Goal: Task Accomplishment & Management: Manage account settings

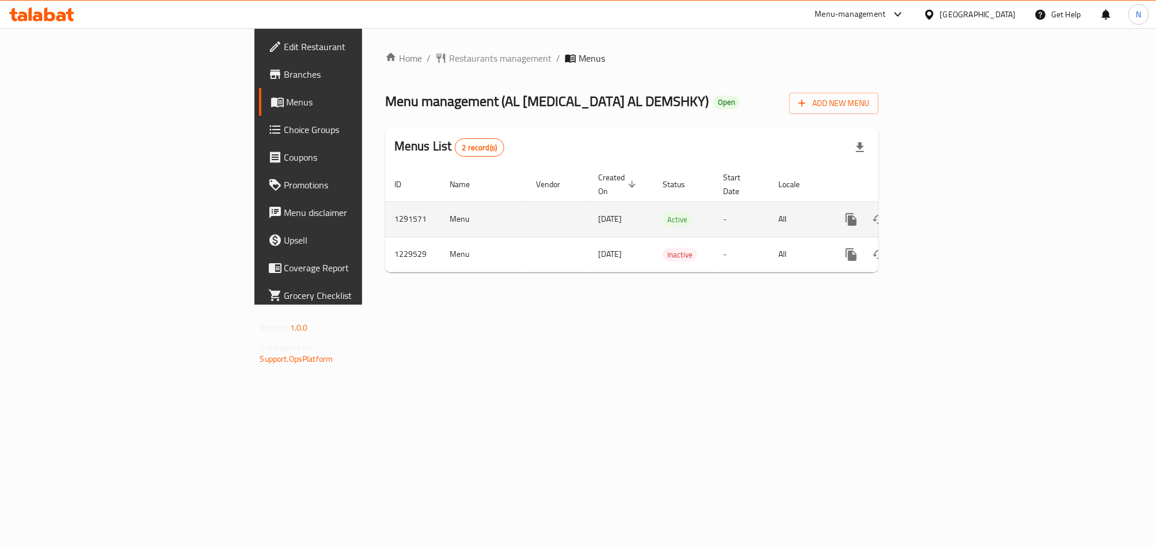
click at [948, 209] on link "enhanced table" at bounding box center [934, 219] width 28 height 28
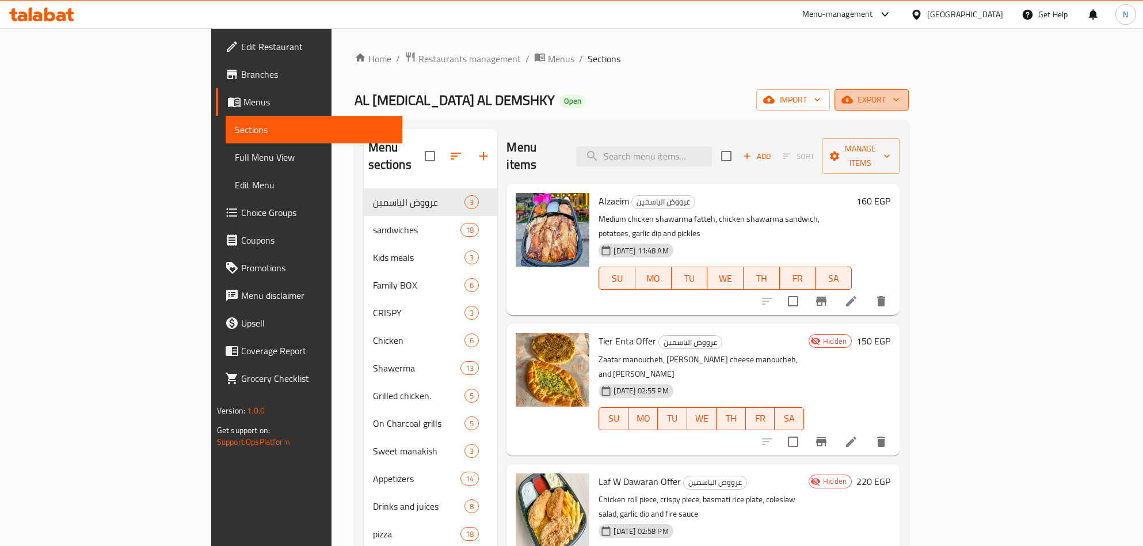
click at [900, 104] on span "export" at bounding box center [872, 100] width 56 height 14
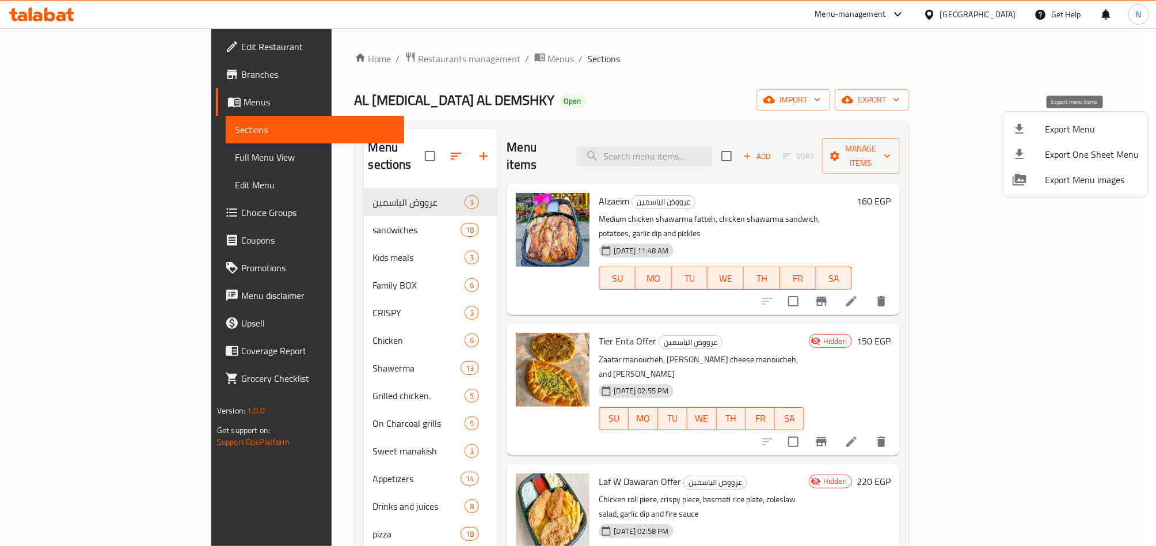
click at [1074, 125] on span "Export Menu" at bounding box center [1092, 129] width 94 height 14
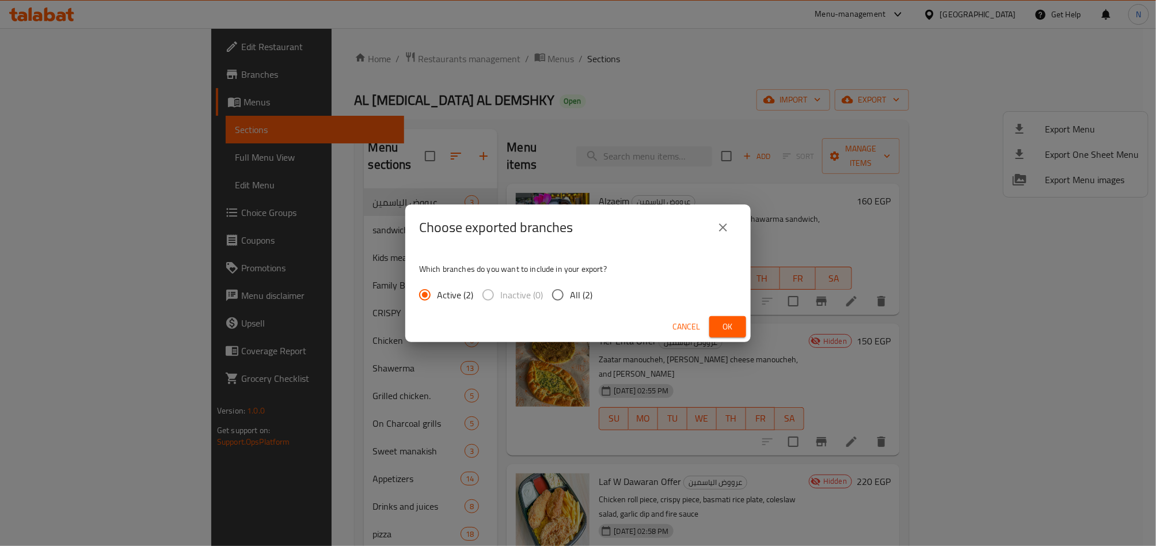
click at [563, 290] on input "All (2)" at bounding box center [558, 295] width 24 height 24
radio input "true"
click at [713, 317] on button "Ok" at bounding box center [727, 326] width 37 height 21
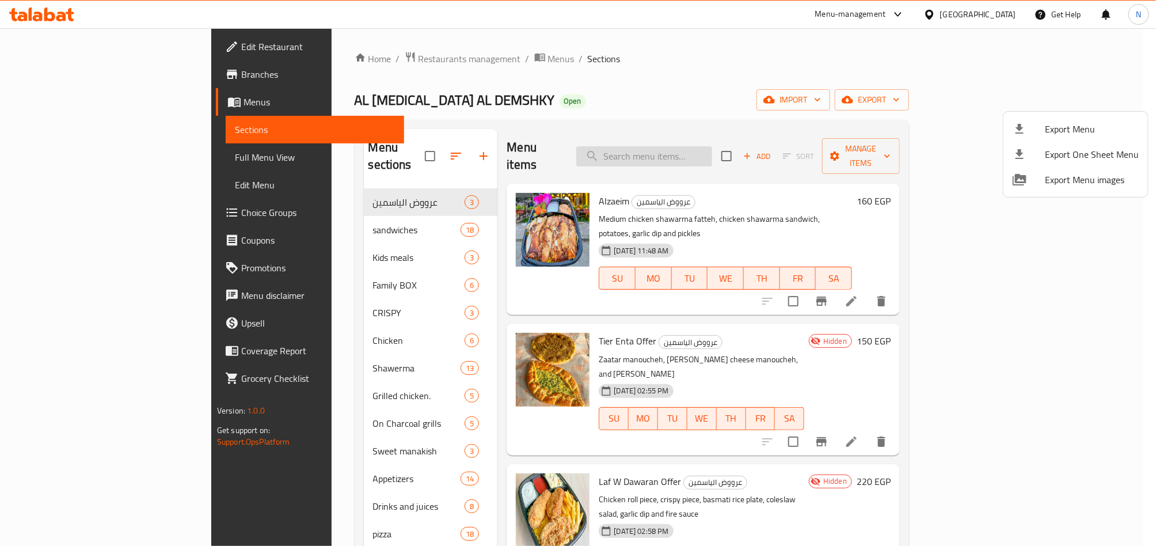
click at [698, 149] on div at bounding box center [578, 273] width 1156 height 546
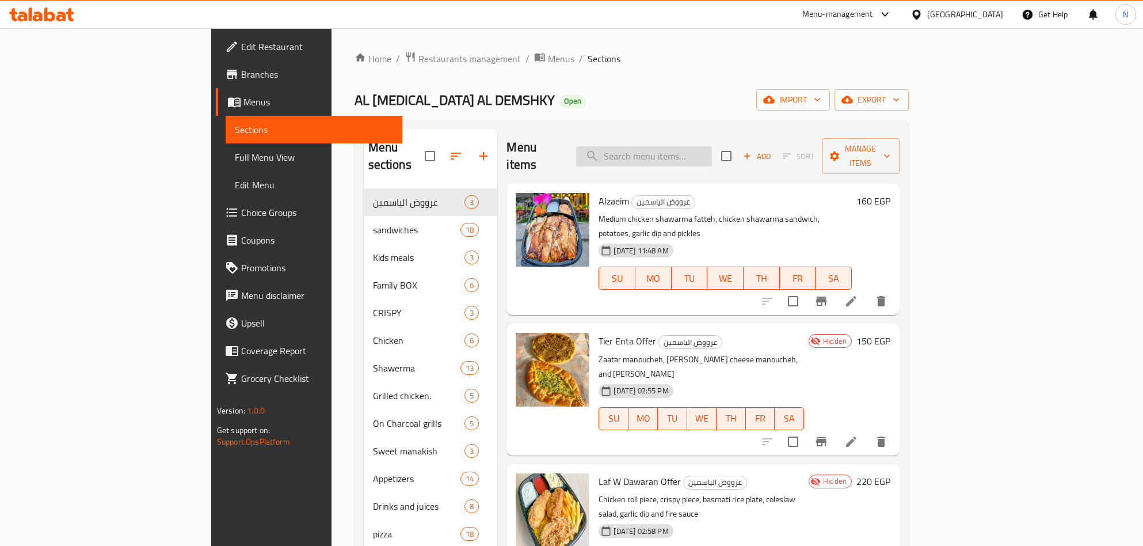
click at [698, 149] on input "search" at bounding box center [644, 156] width 136 height 20
paste input "كابتن مصر"
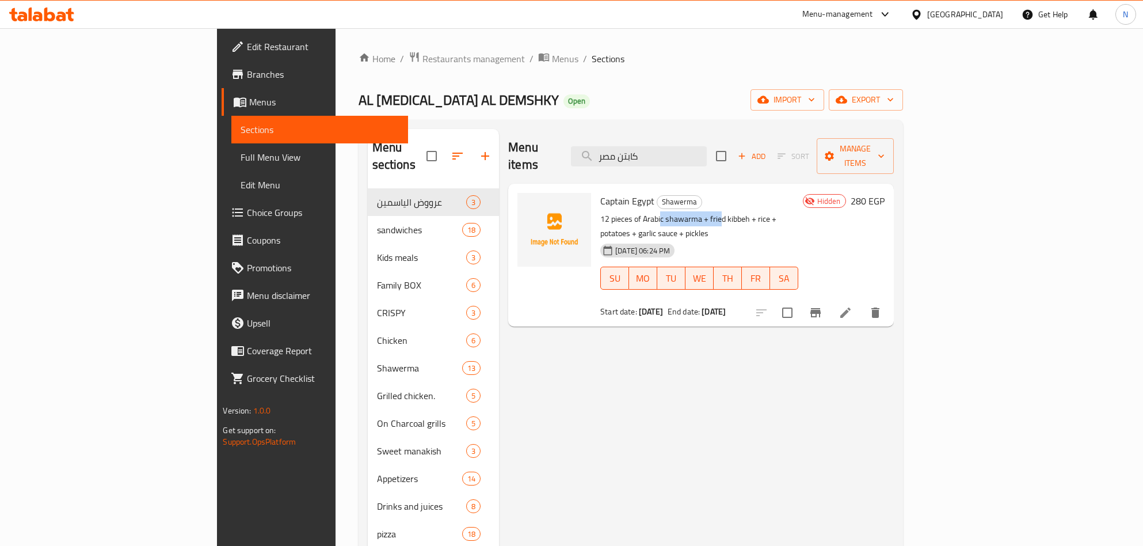
drag, startPoint x: 607, startPoint y: 204, endPoint x: 667, endPoint y: 204, distance: 59.9
click at [667, 212] on p "12 pieces of Arabic shawarma + fried kibbeh + rice + potatoes + garlic sauce + …" at bounding box center [699, 226] width 198 height 29
click at [689, 212] on p "12 pieces of Arabic shawarma + fried kibbeh + rice + potatoes + garlic sauce + …" at bounding box center [699, 226] width 198 height 29
click at [705, 147] on input "كابتن مصر" at bounding box center [639, 156] width 136 height 20
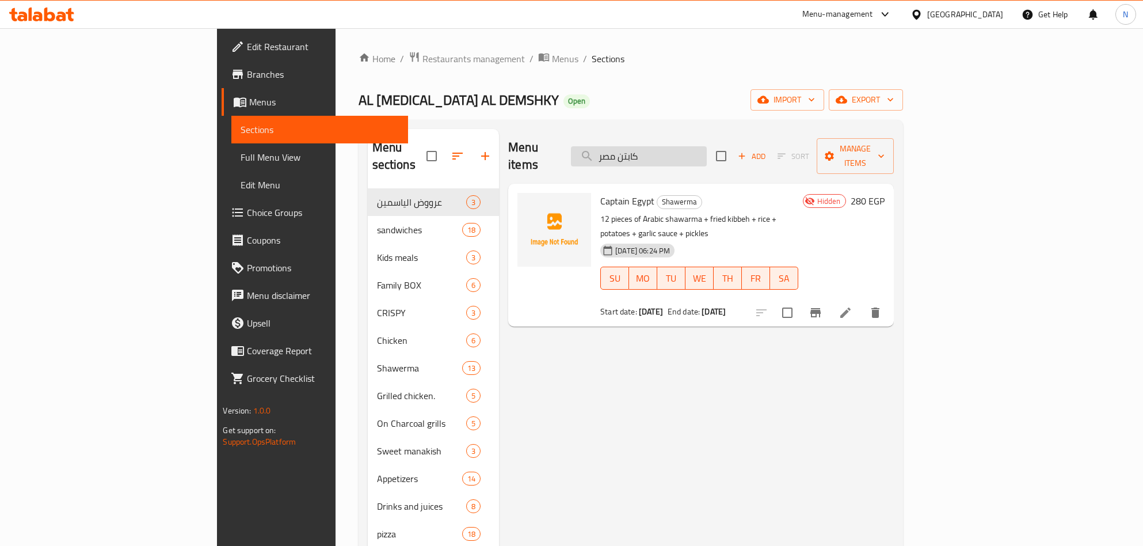
click at [705, 147] on input "كابتن مصر" at bounding box center [639, 156] width 136 height 20
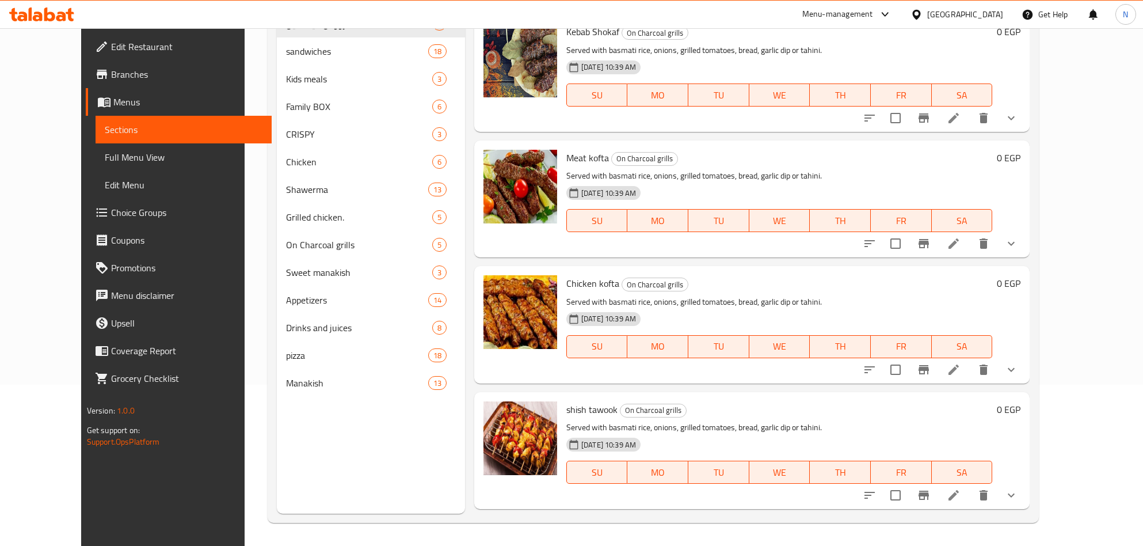
scroll to position [2212, 0]
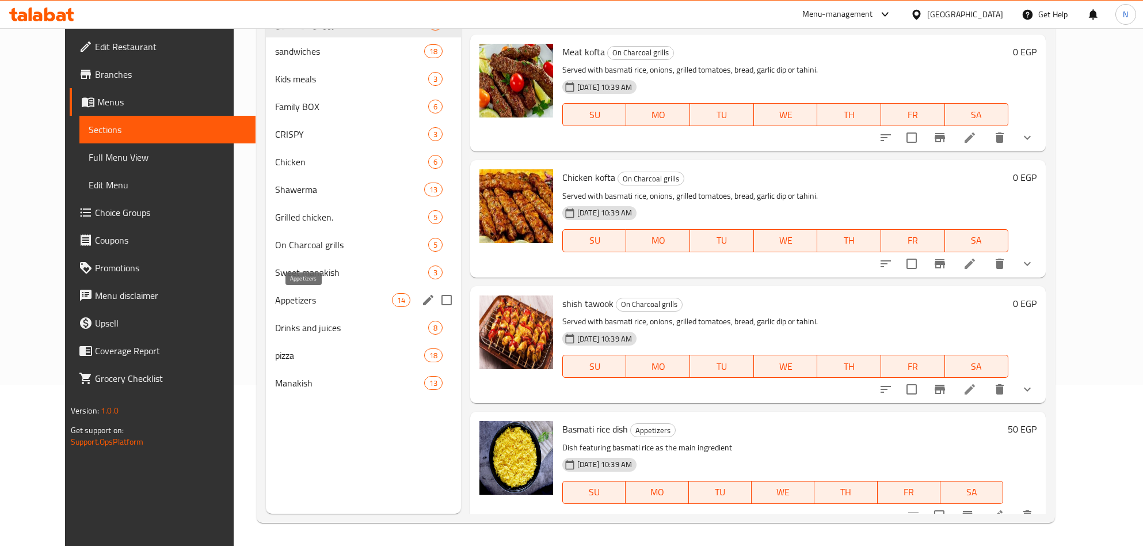
click at [363, 302] on span "Appetizers" at bounding box center [333, 300] width 116 height 14
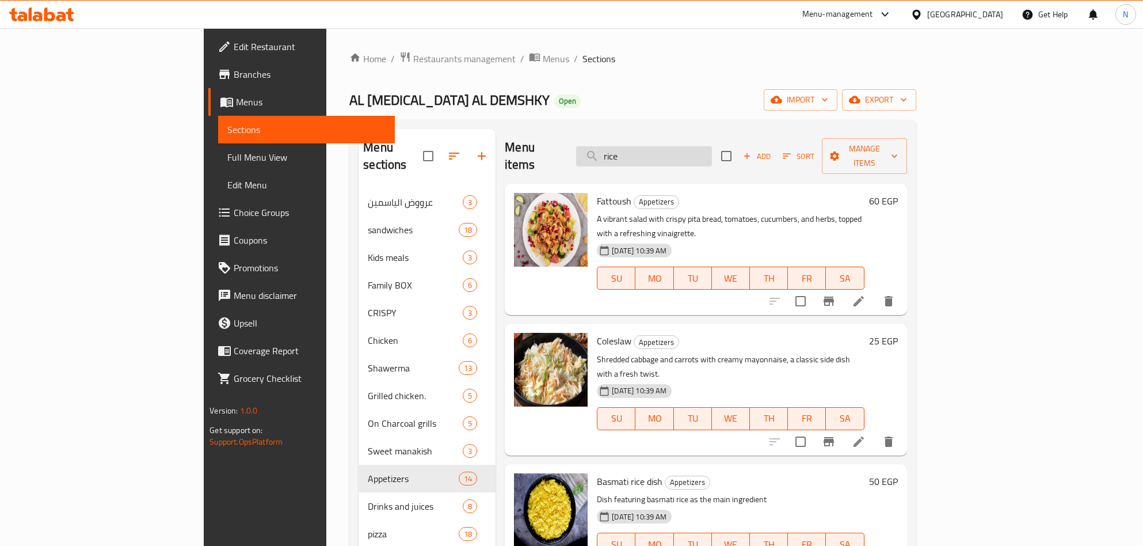
click at [699, 146] on input "rice" at bounding box center [644, 156] width 136 height 20
click at [700, 146] on input "rice" at bounding box center [644, 156] width 136 height 20
paste input "شاورما عربي"
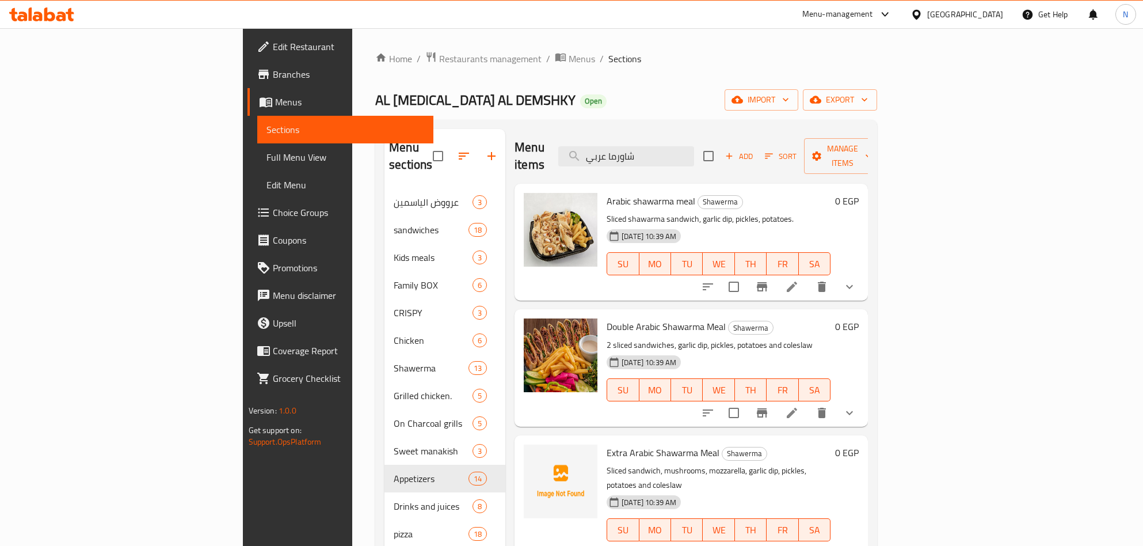
click at [611, 192] on span "Arabic shawarma meal" at bounding box center [651, 200] width 89 height 17
click at [863, 278] on button "show more" at bounding box center [850, 287] width 28 height 28
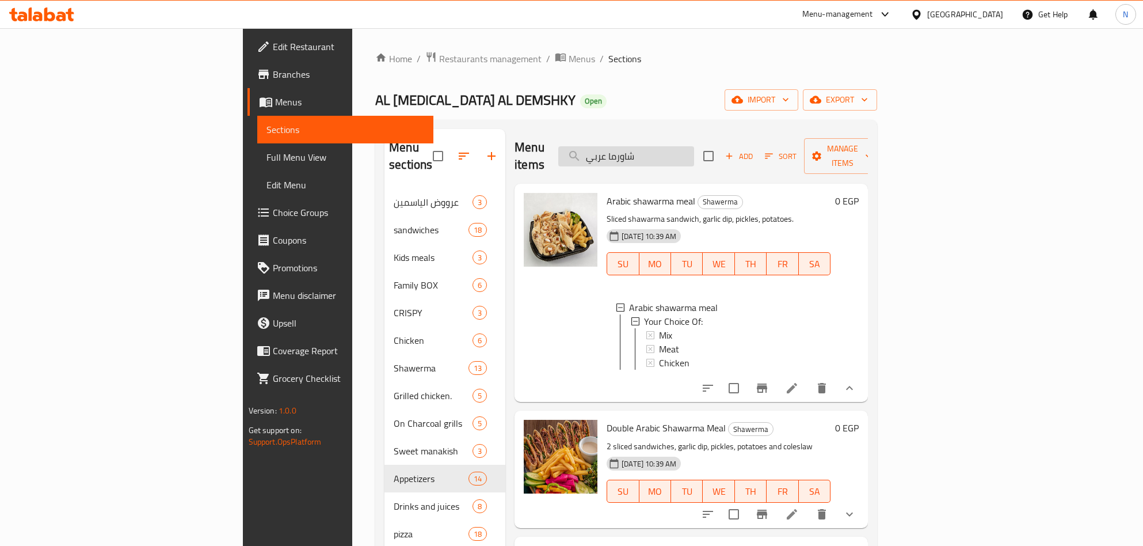
click at [694, 146] on input "شاورما عربي" at bounding box center [626, 156] width 136 height 20
paste input "كرس"
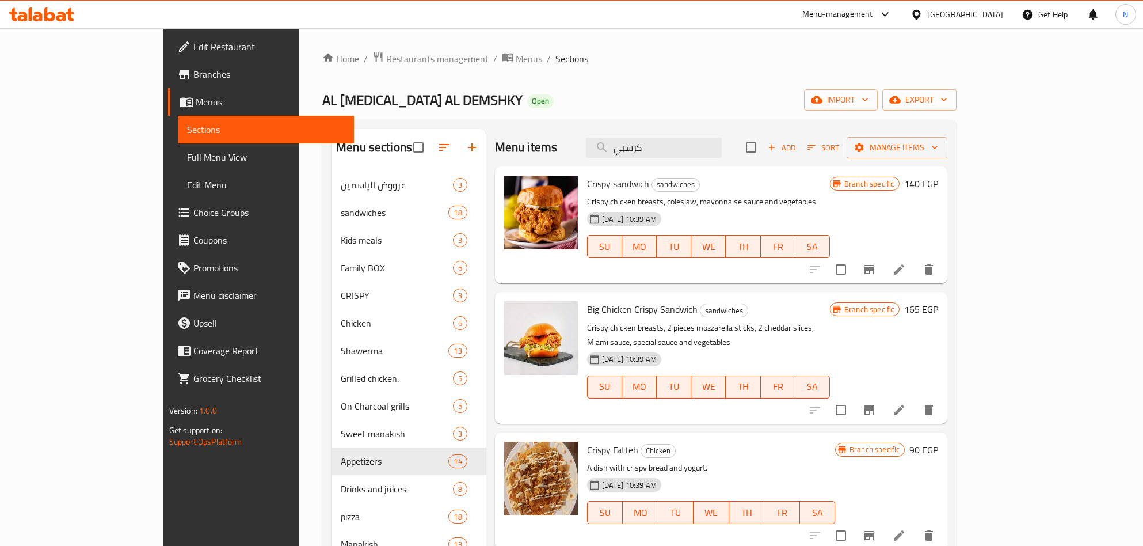
scroll to position [86, 0]
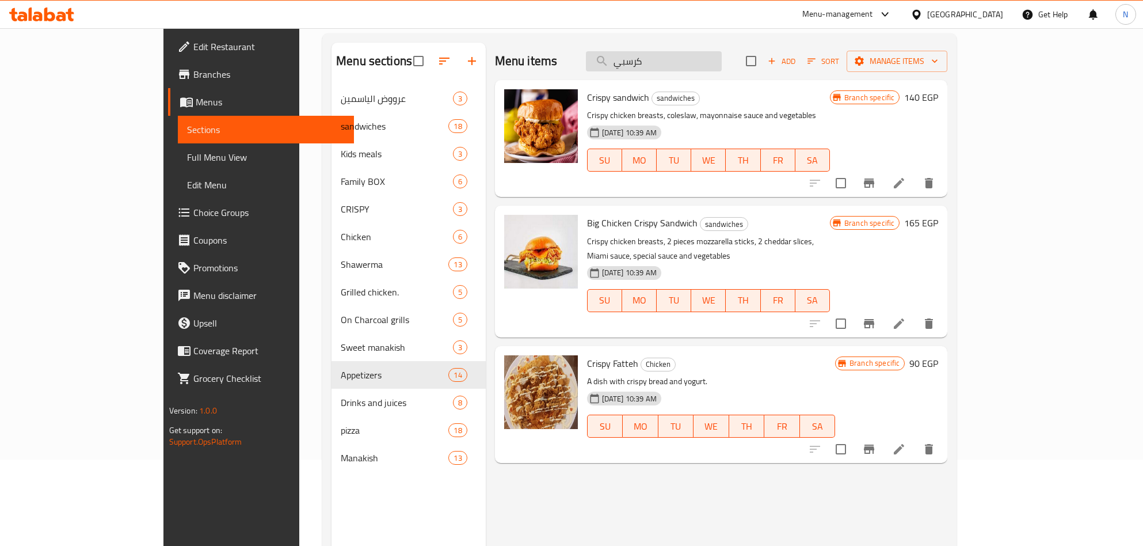
click at [660, 66] on input "كرسبي" at bounding box center [654, 61] width 136 height 20
click at [707, 73] on div "Menu items كرسبي Add Sort Manage items" at bounding box center [721, 61] width 453 height 37
click at [722, 62] on input "كرسبي" at bounding box center [654, 61] width 136 height 20
click at [722, 63] on input "كرسبي" at bounding box center [654, 61] width 136 height 20
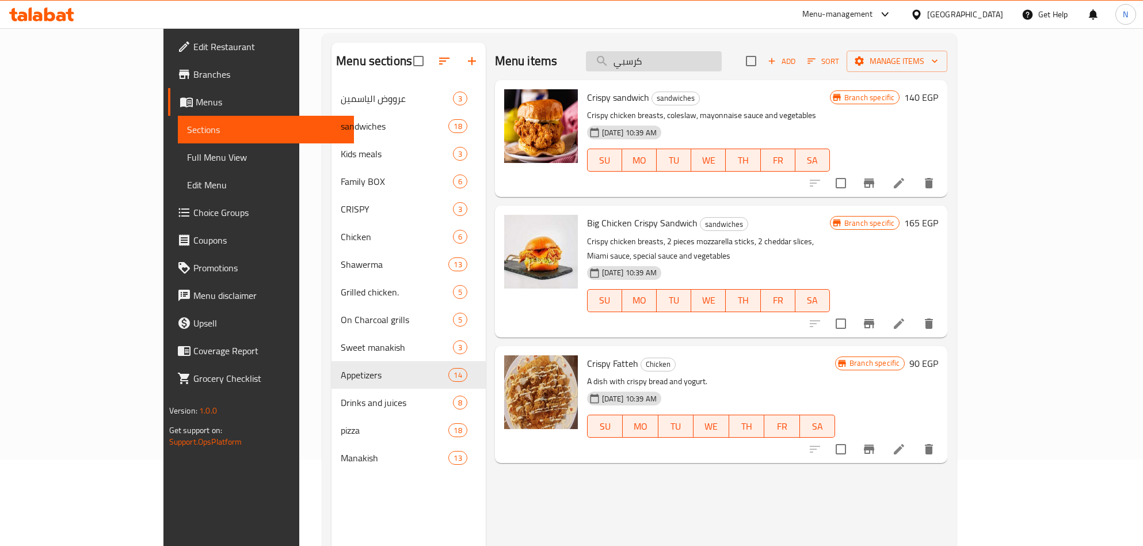
paste input "بروستيد"
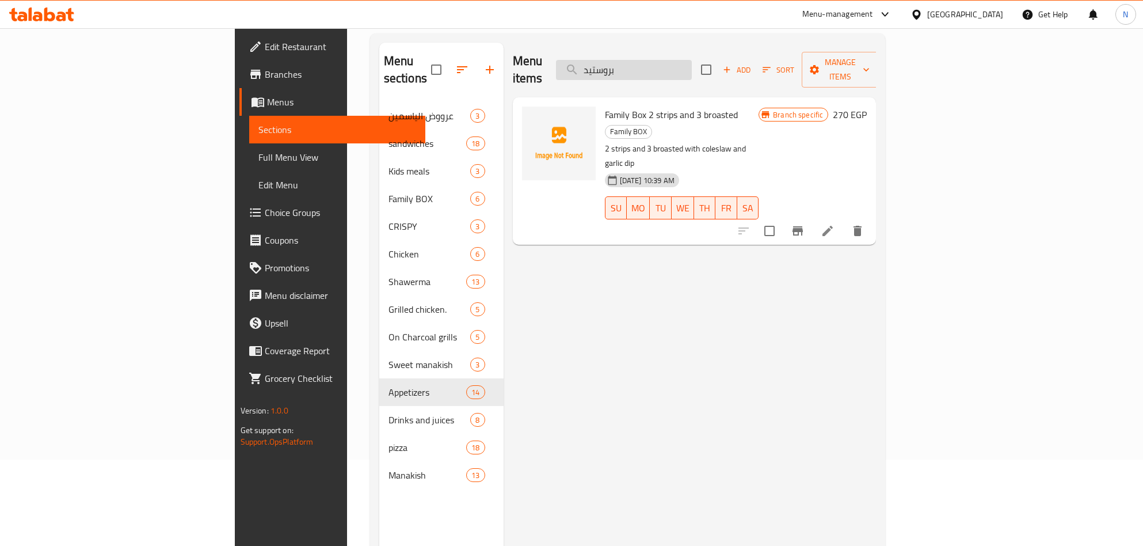
click at [692, 67] on input "بروستيد" at bounding box center [624, 70] width 136 height 20
click at [692, 68] on input "بروستيد" at bounding box center [624, 70] width 136 height 20
paste input "يخ شيش"
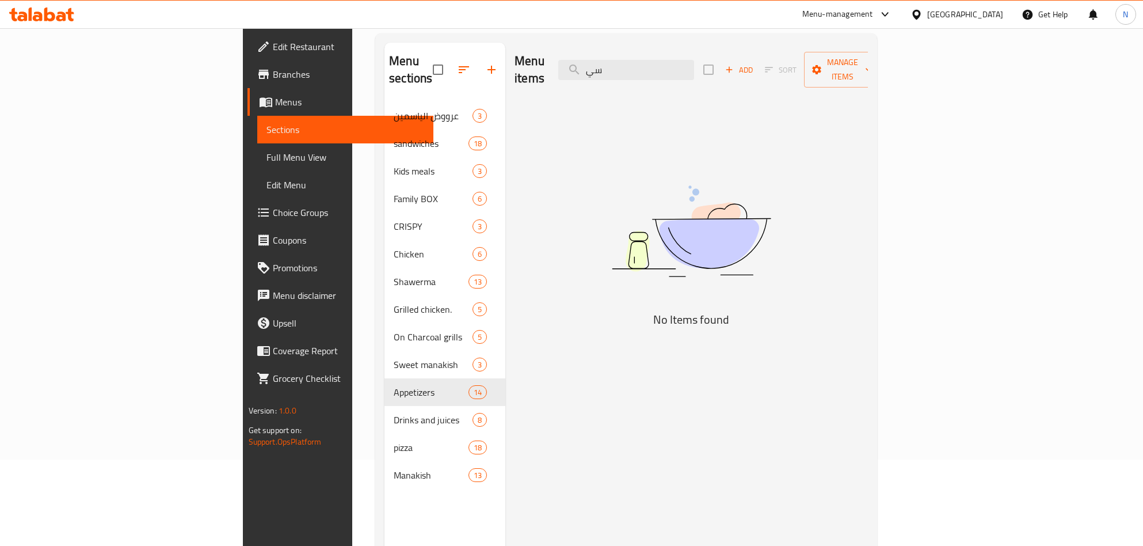
type input "س"
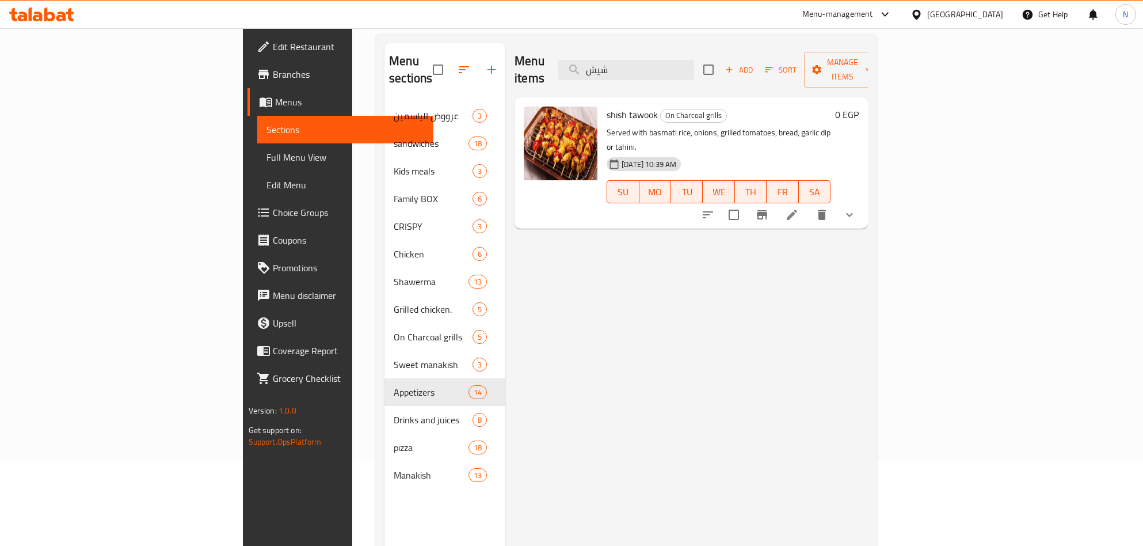
click at [857, 208] on icon "show more" at bounding box center [850, 215] width 14 height 14
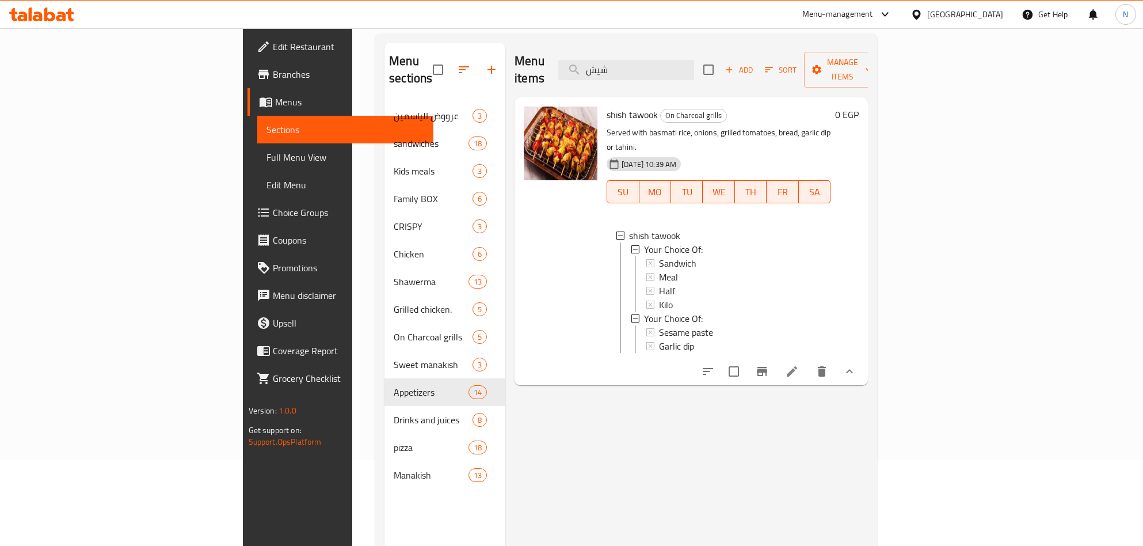
scroll to position [0, 0]
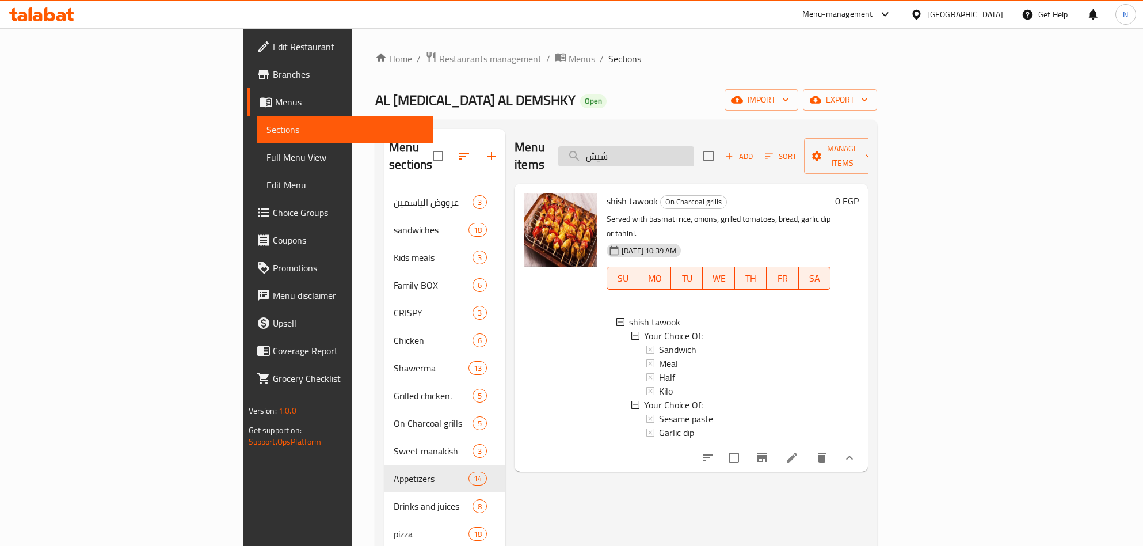
click at [694, 155] on input "شيش" at bounding box center [626, 156] width 136 height 20
paste input "[DEMOGRAPHIC_DATA]"
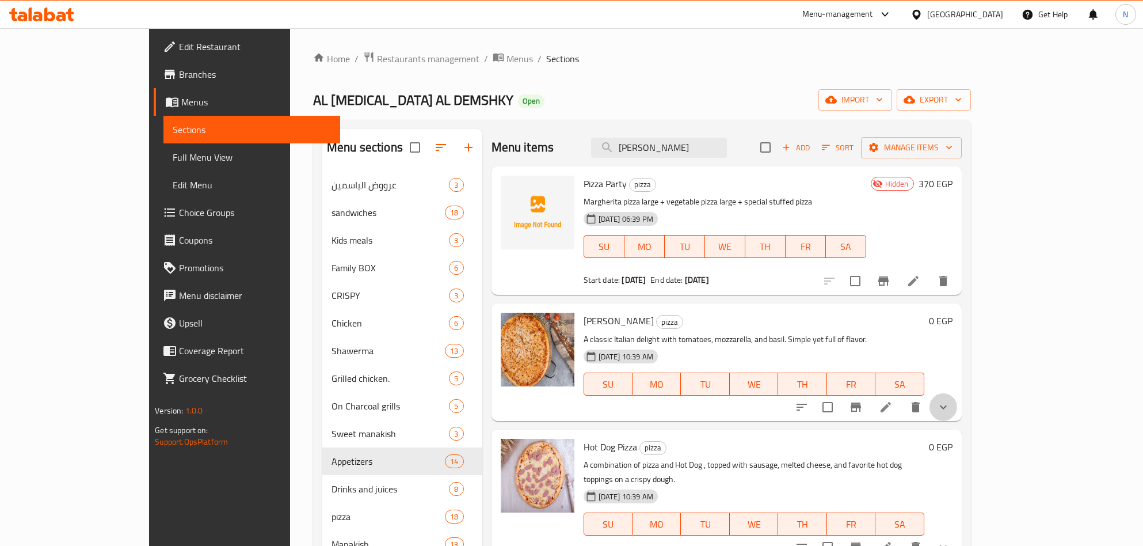
click at [950, 404] on icon "show more" at bounding box center [944, 407] width 14 height 14
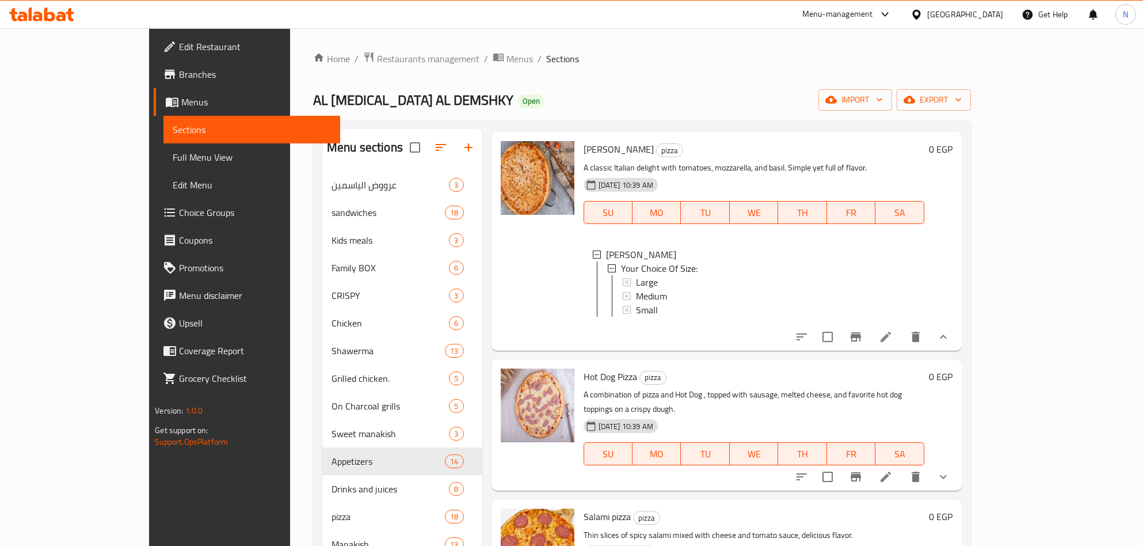
scroll to position [173, 0]
click at [950, 342] on icon "show more" at bounding box center [944, 336] width 14 height 14
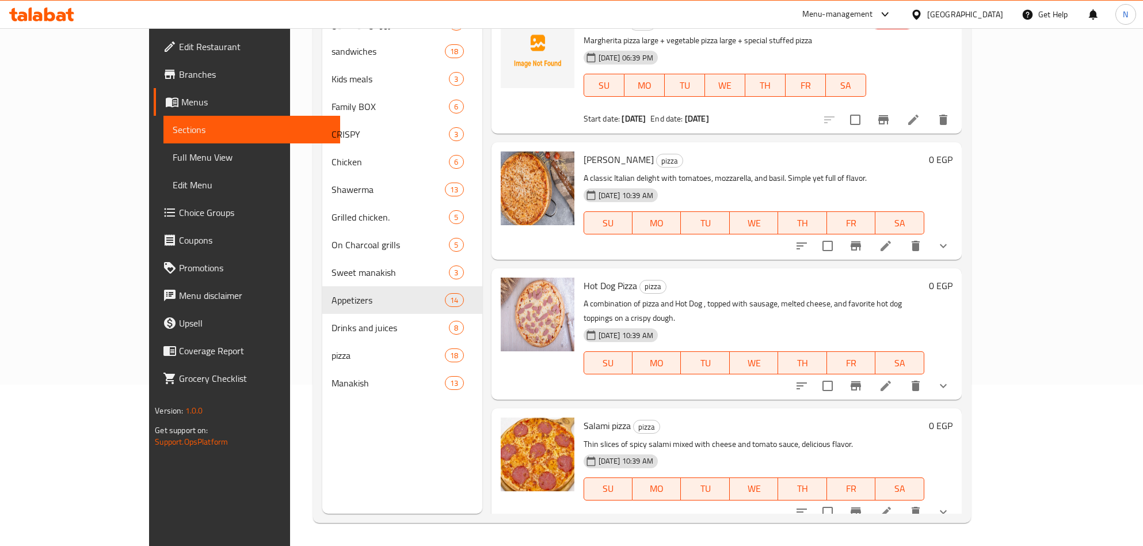
scroll to position [0, 0]
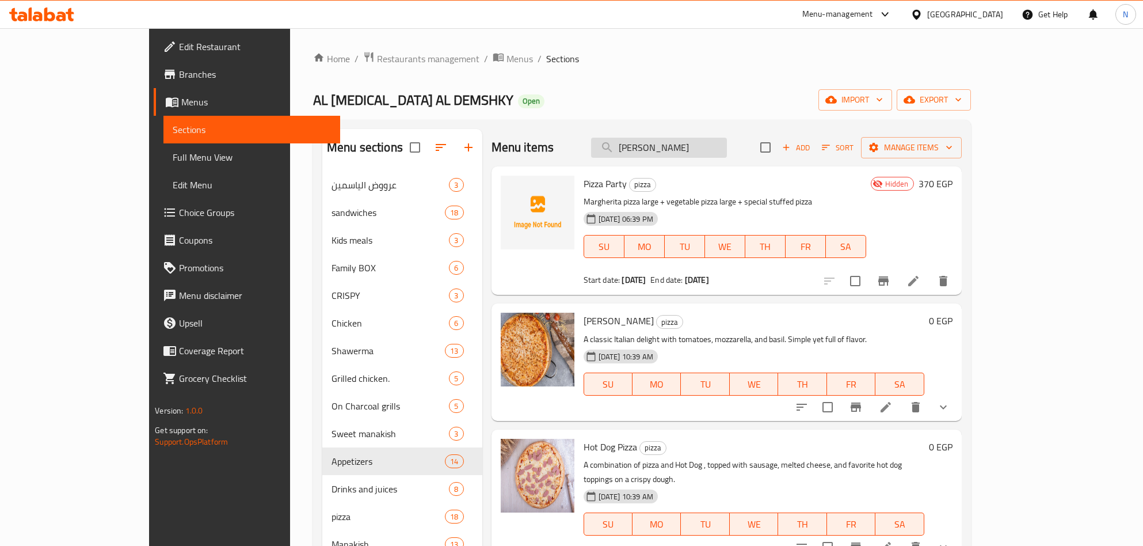
click at [697, 140] on input "[PERSON_NAME]" at bounding box center [659, 148] width 136 height 20
paste input "قنبله"
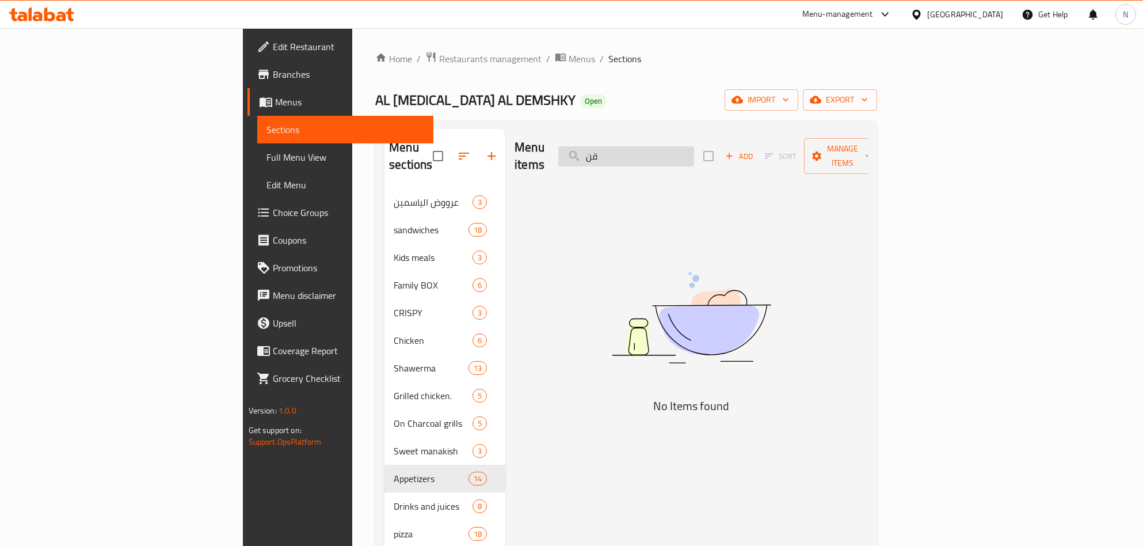
type input "ق"
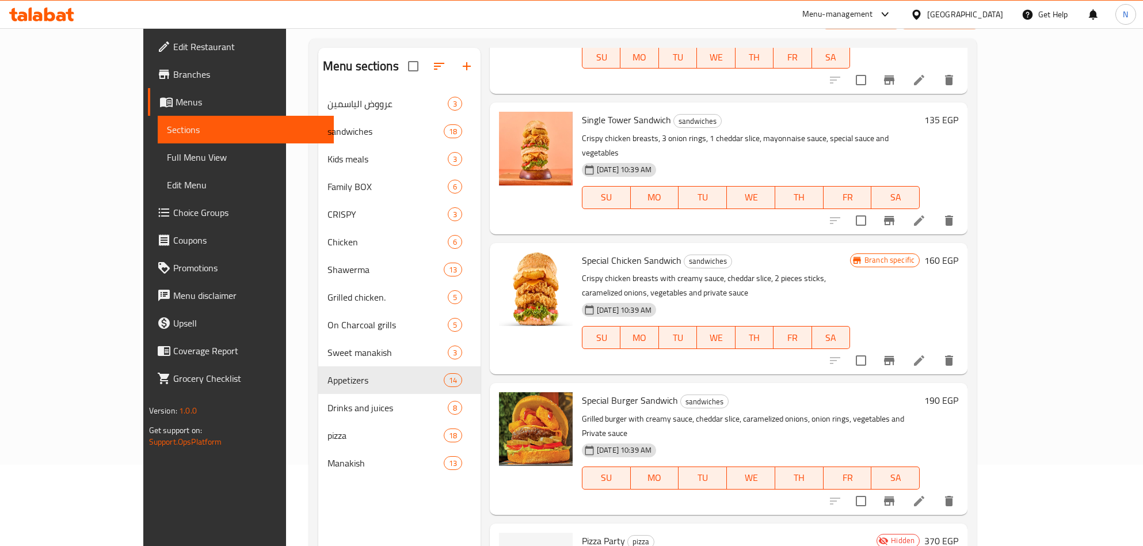
scroll to position [161, 0]
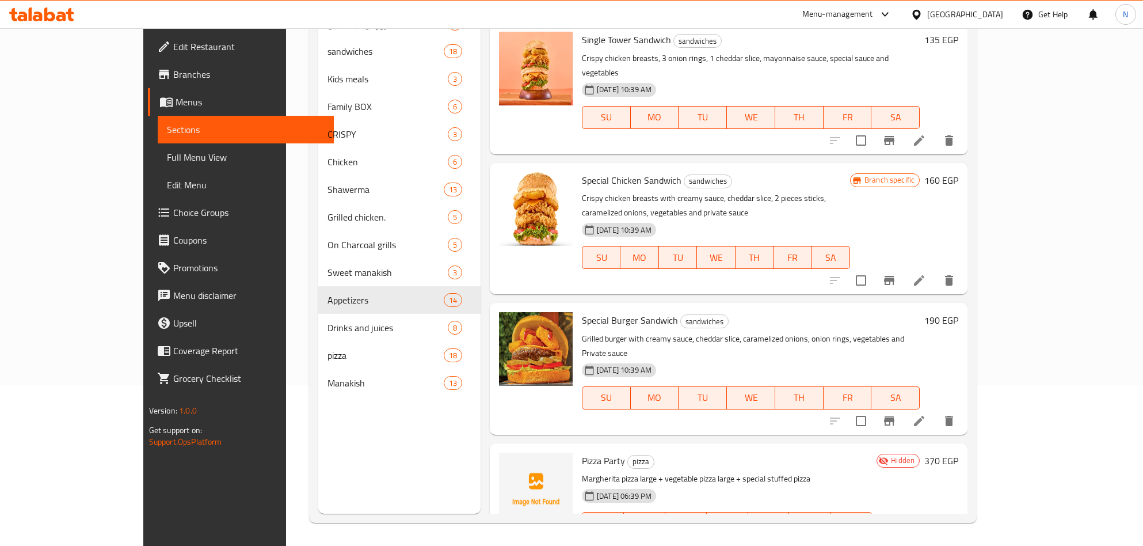
drag, startPoint x: 696, startPoint y: 420, endPoint x: 805, endPoint y: 414, distance: 108.9
click at [805, 471] on p "Margherita pizza large + vegetable pizza large + special stuffed pizza" at bounding box center [727, 478] width 290 height 14
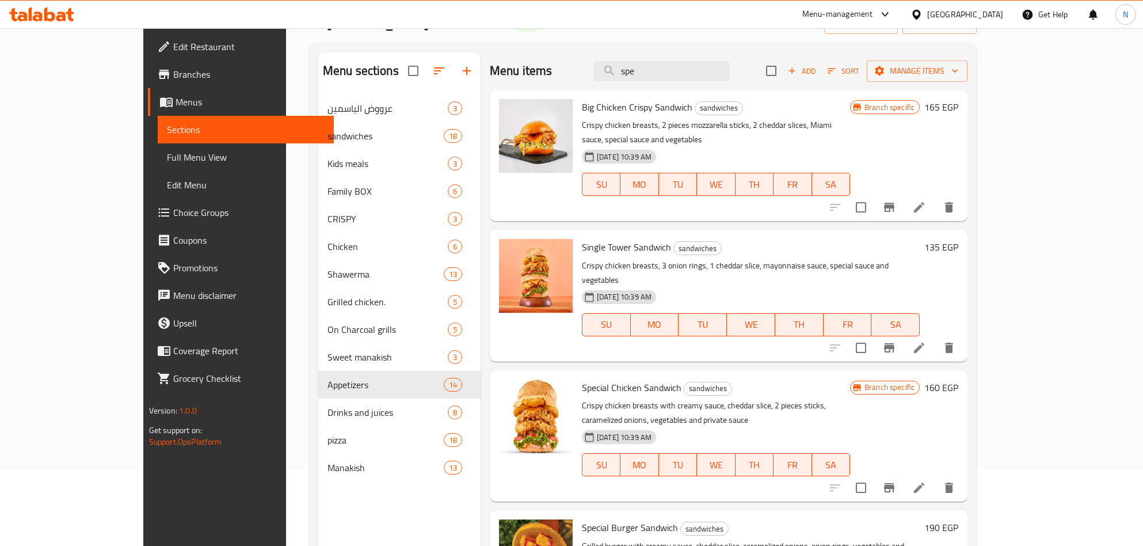
scroll to position [0, 0]
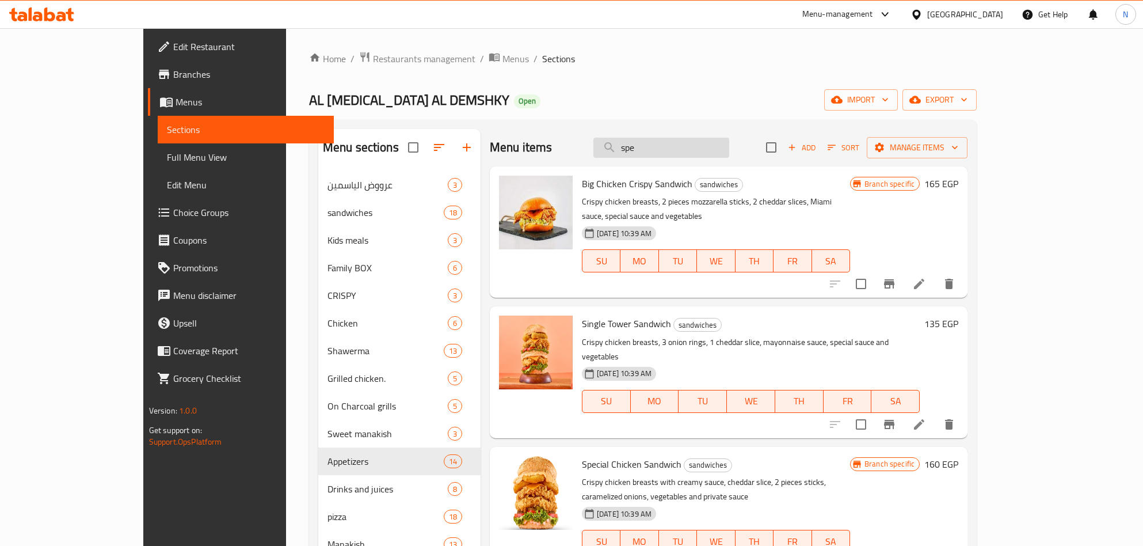
click at [678, 145] on input "spe" at bounding box center [661, 148] width 136 height 20
click at [679, 146] on input "spe" at bounding box center [661, 148] width 136 height 20
paste input "[PERSON_NAME]"
type input "[PERSON_NAME]"
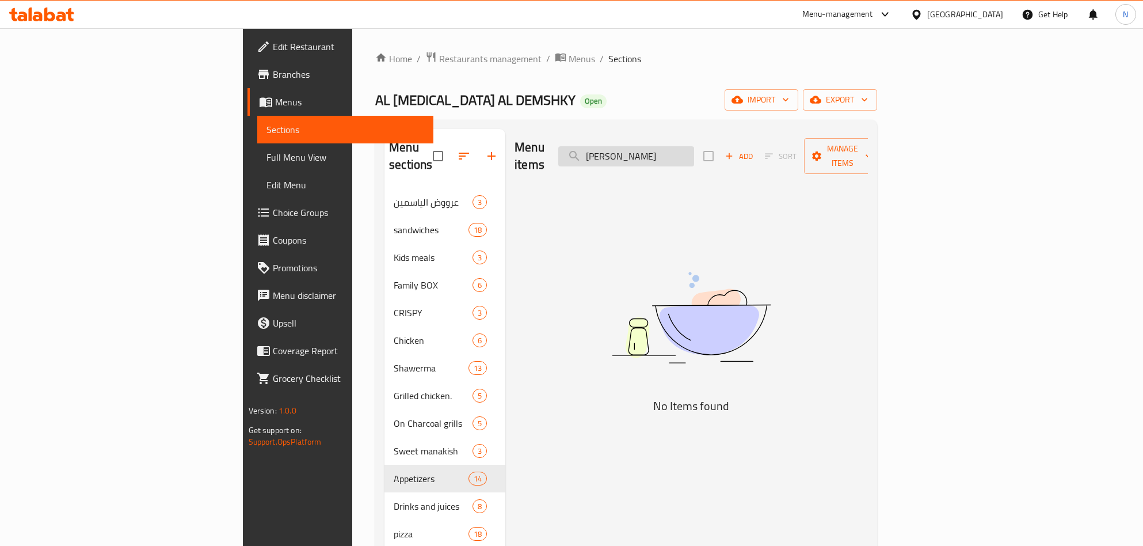
click at [694, 146] on input "[PERSON_NAME]" at bounding box center [626, 156] width 136 height 20
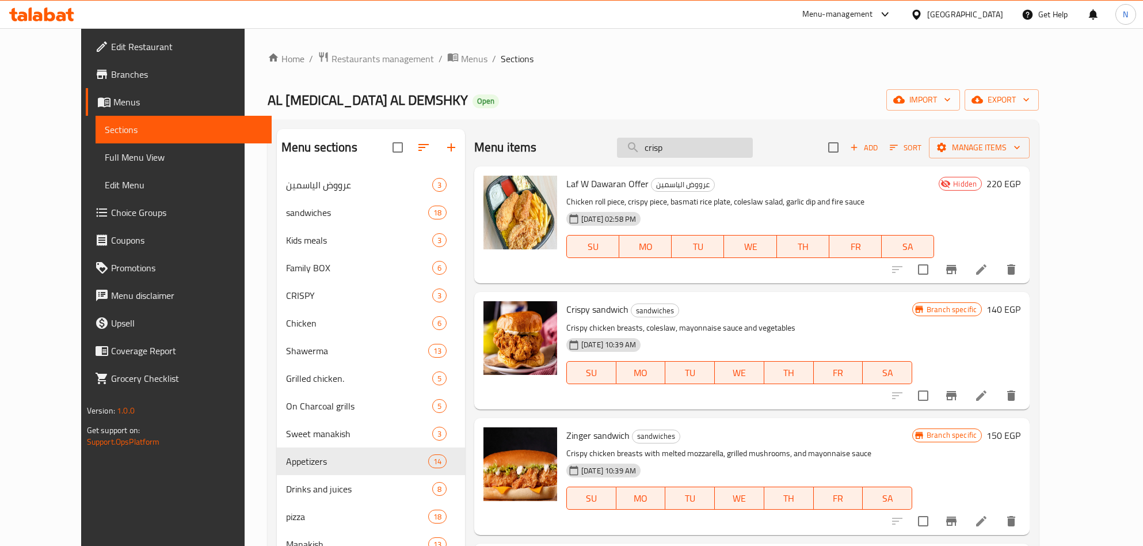
click at [725, 138] on input "crisp" at bounding box center [685, 148] width 136 height 20
click at [725, 140] on input "crisp" at bounding box center [685, 148] width 136 height 20
paste input "محمص"
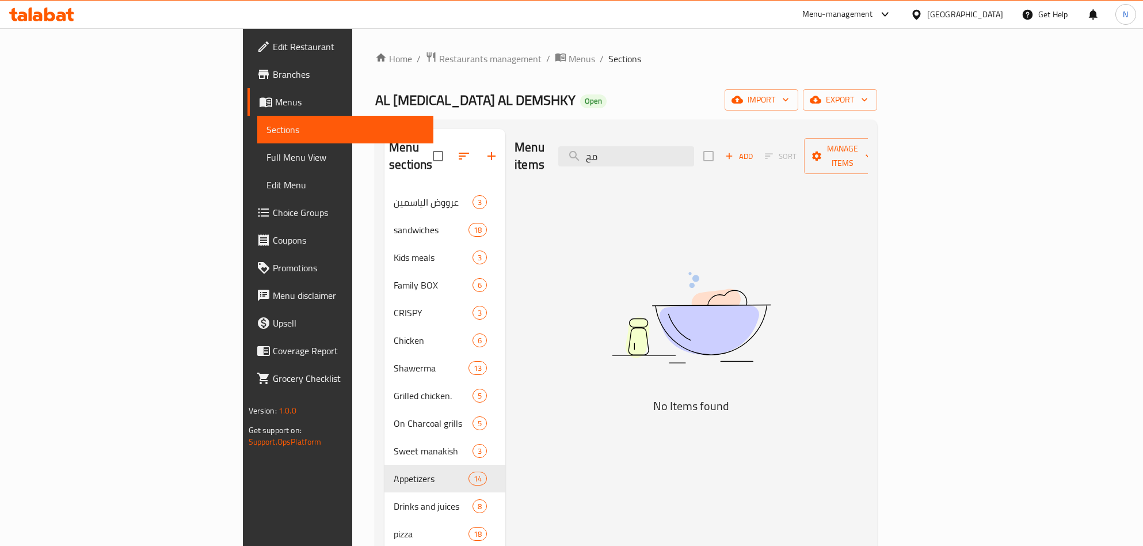
type input "م"
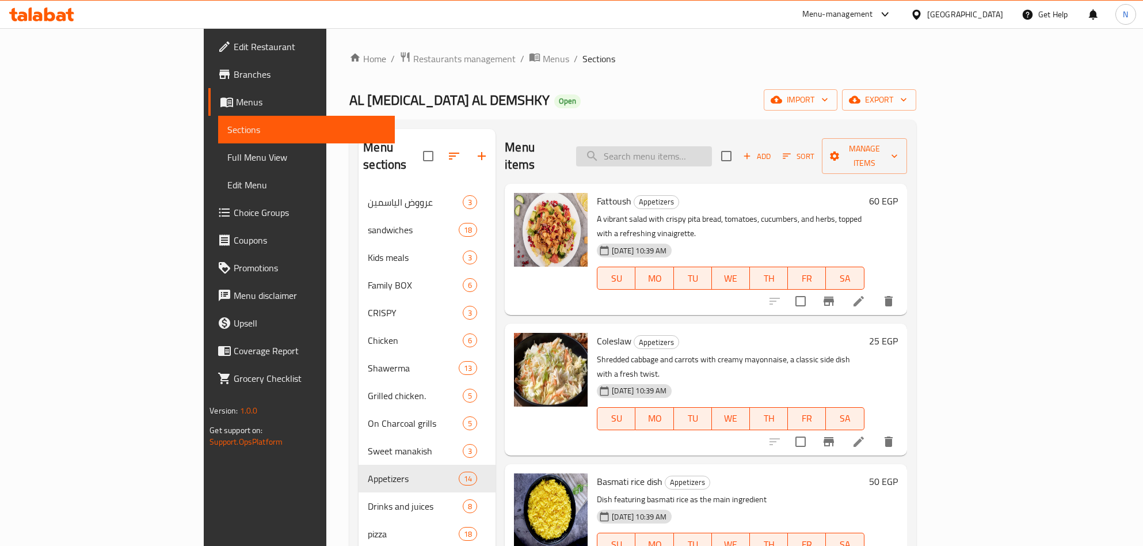
click at [695, 147] on input "search" at bounding box center [644, 156] width 136 height 20
paste input "المشروع ميكس"
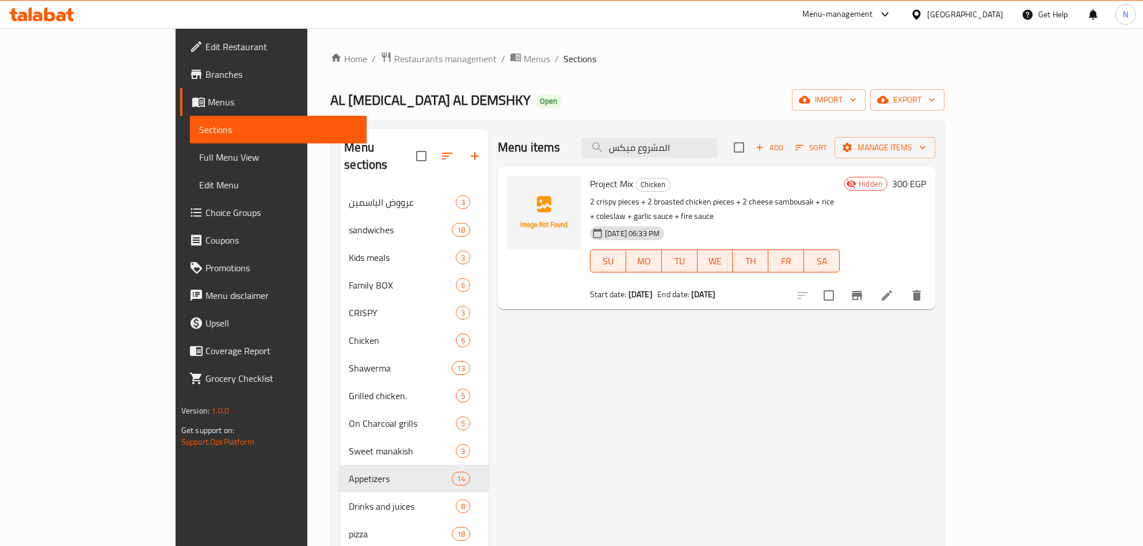
type input "المشروع ميكس"
click at [894, 288] on icon at bounding box center [887, 295] width 14 height 14
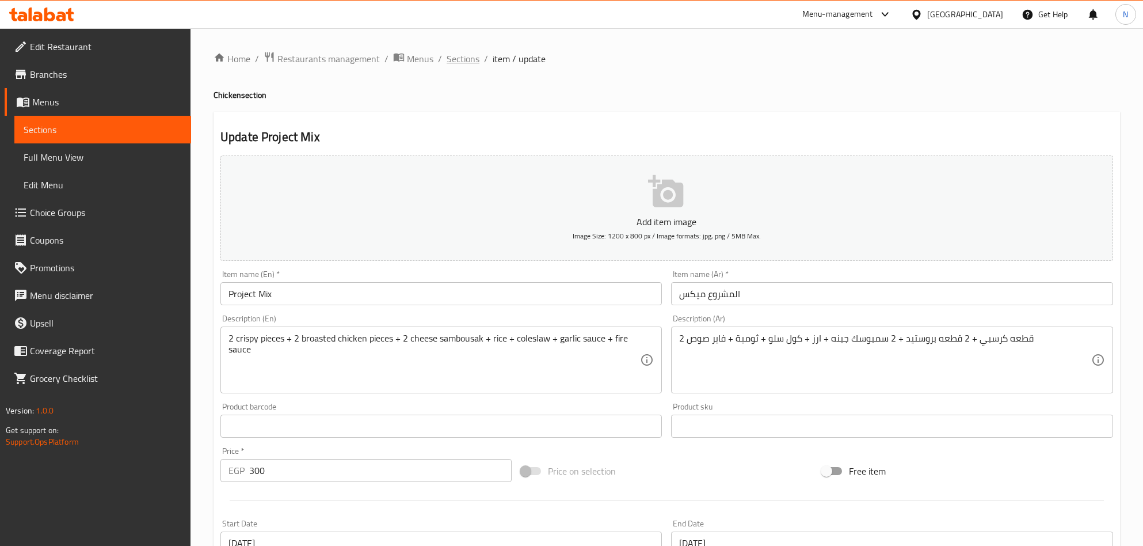
click at [467, 58] on span "Sections" at bounding box center [463, 59] width 33 height 14
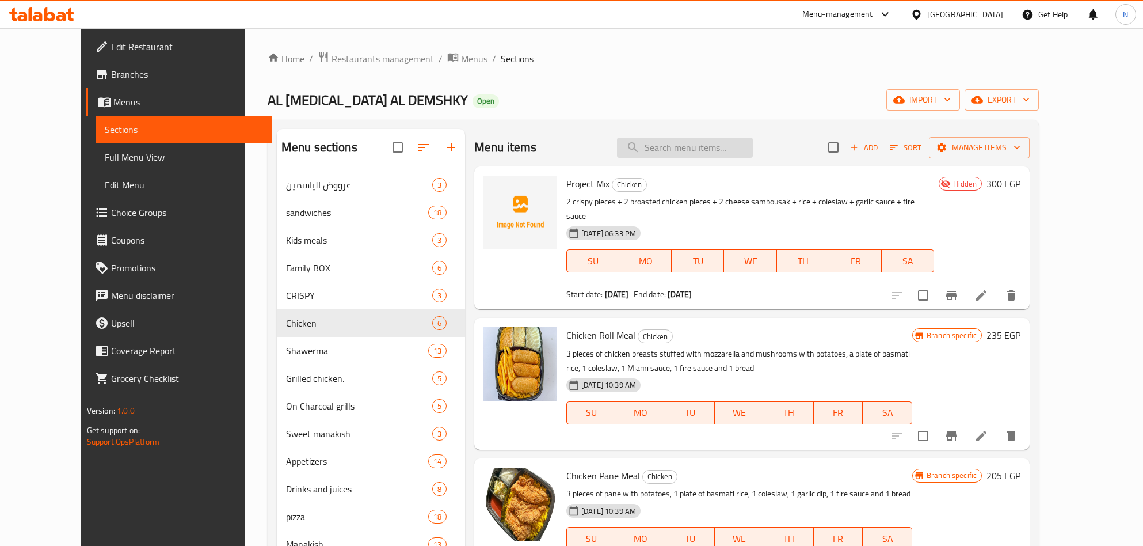
click at [741, 139] on input "search" at bounding box center [685, 148] width 136 height 20
paste input "جوانح"
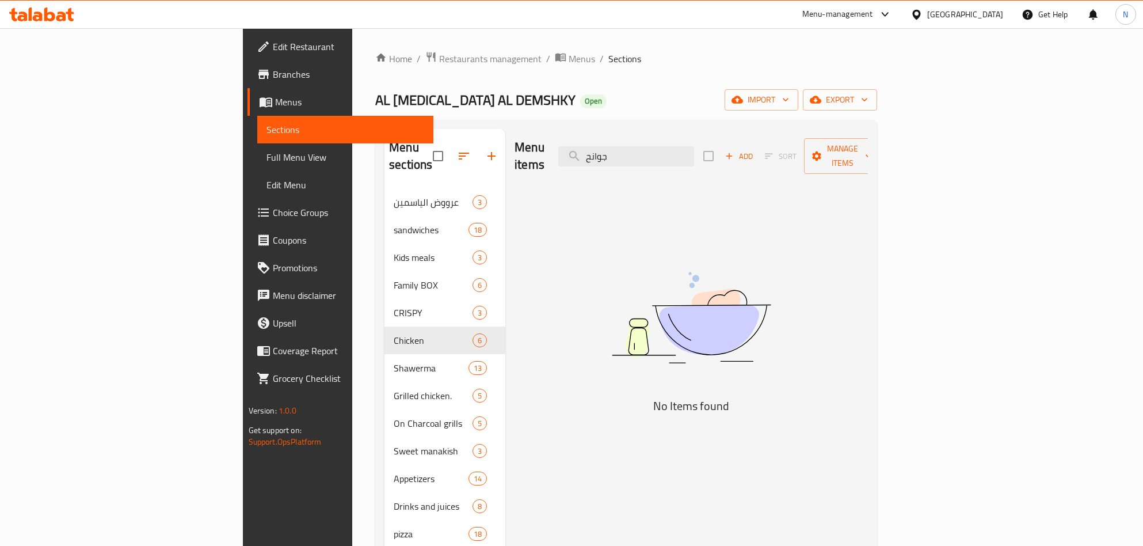
type input "جوانح"
click at [694, 146] on input "جوانح" at bounding box center [626, 156] width 136 height 20
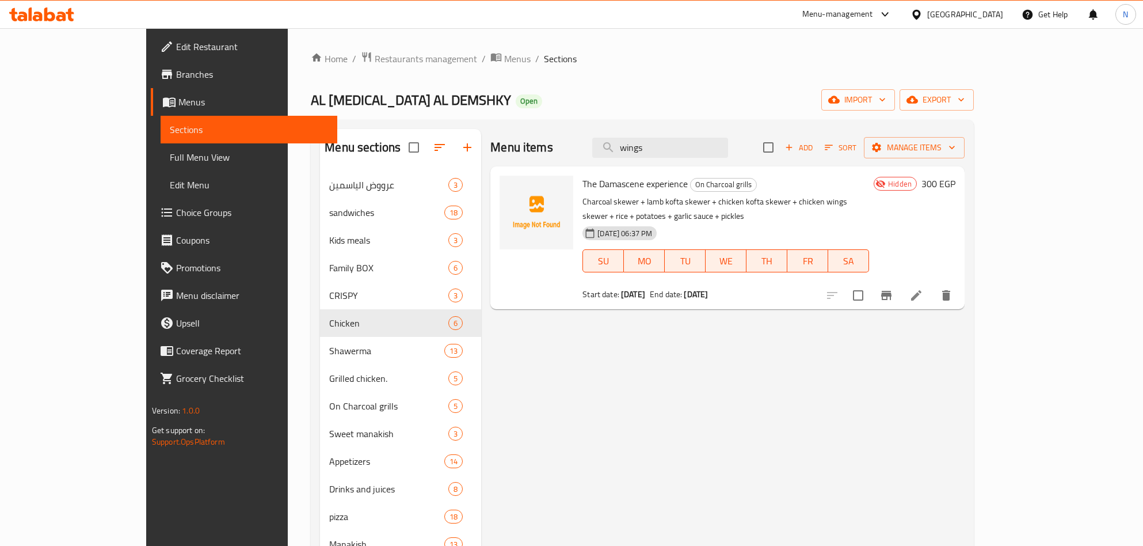
type input "wings"
click at [923, 288] on icon at bounding box center [916, 295] width 14 height 14
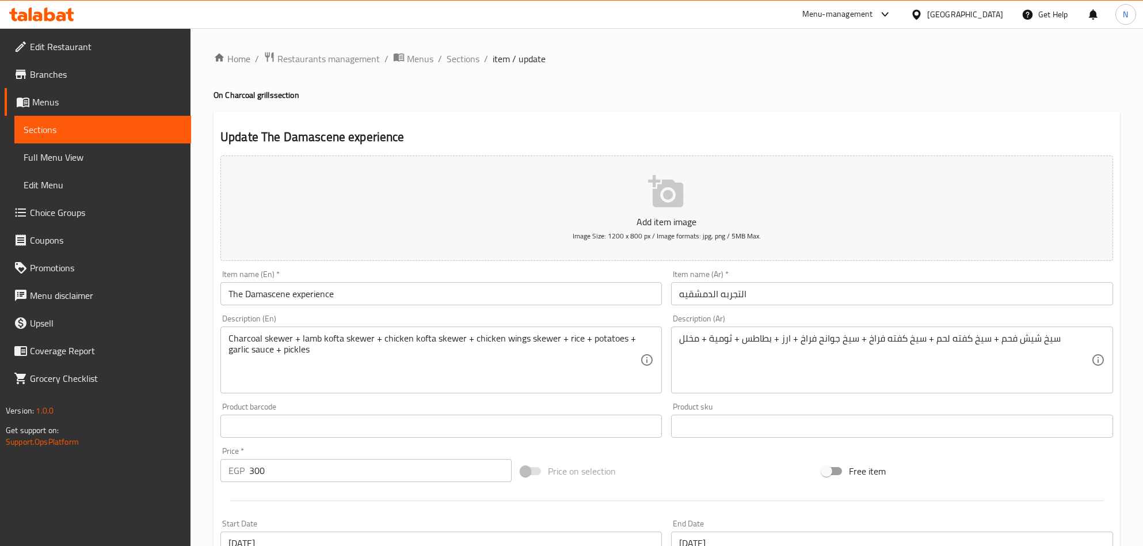
click at [484, 60] on li "/" at bounding box center [486, 59] width 4 height 14
click at [477, 60] on ol "Home / Restaurants management / Menus / Sections / item / update" at bounding box center [667, 58] width 907 height 15
click at [456, 62] on span "Sections" at bounding box center [463, 59] width 33 height 14
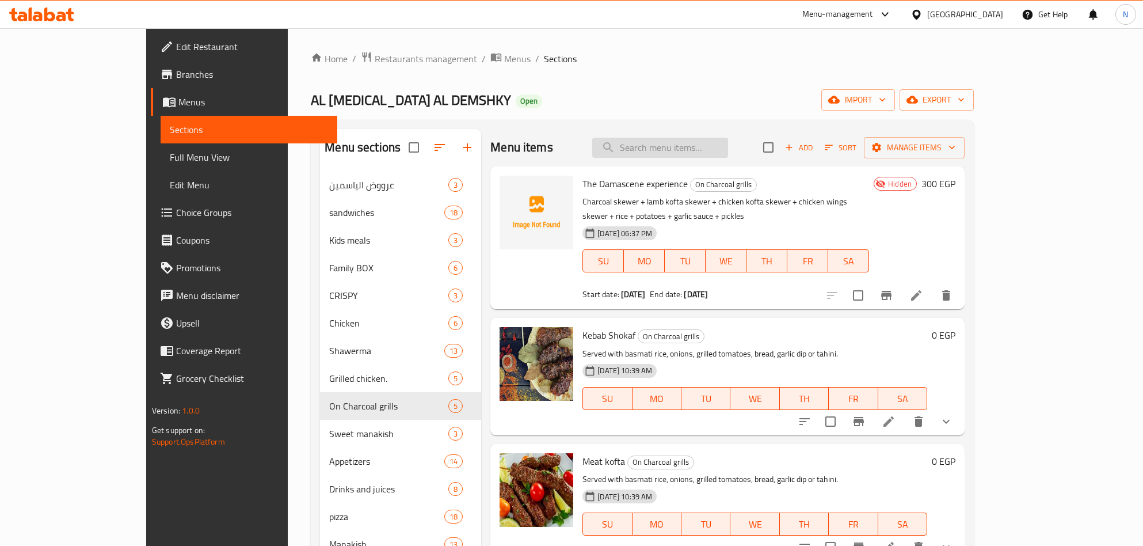
click at [679, 149] on input "search" at bounding box center [660, 148] width 136 height 20
paste input "الصورايخ"
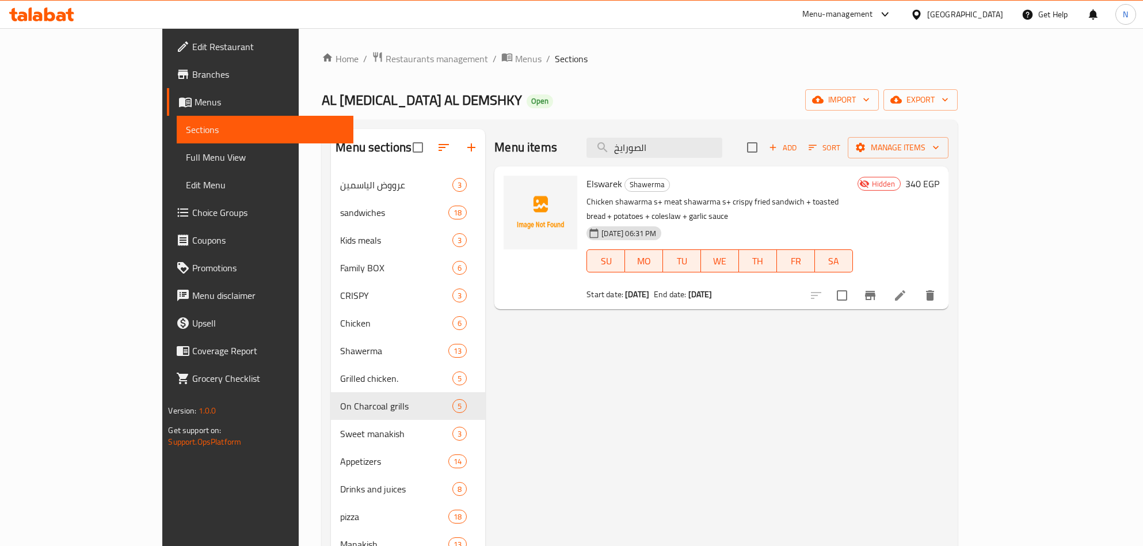
type input "الصورايخ"
click at [907, 288] on icon at bounding box center [900, 295] width 14 height 14
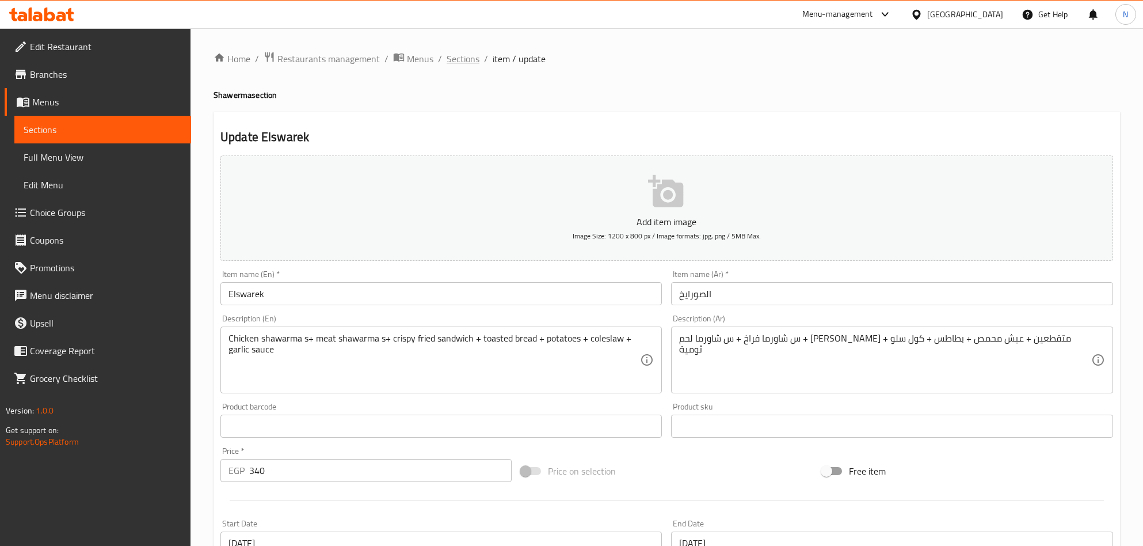
click at [475, 62] on span "Sections" at bounding box center [463, 59] width 33 height 14
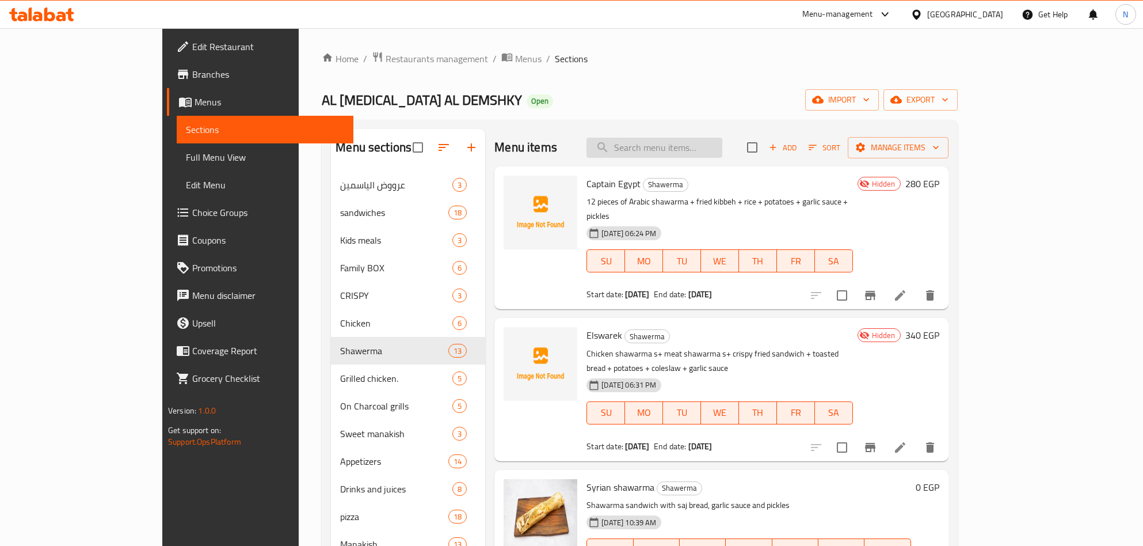
click at [679, 152] on input "search" at bounding box center [655, 148] width 136 height 20
paste input "بيتزا بارتي"
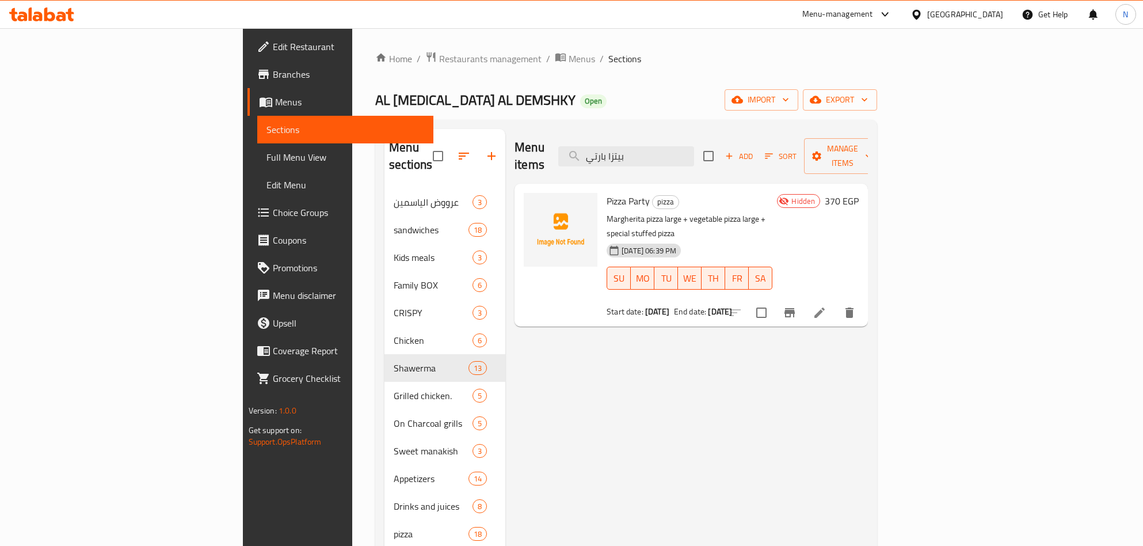
type input "بيتزا بارتي"
click at [827, 306] on icon at bounding box center [820, 313] width 14 height 14
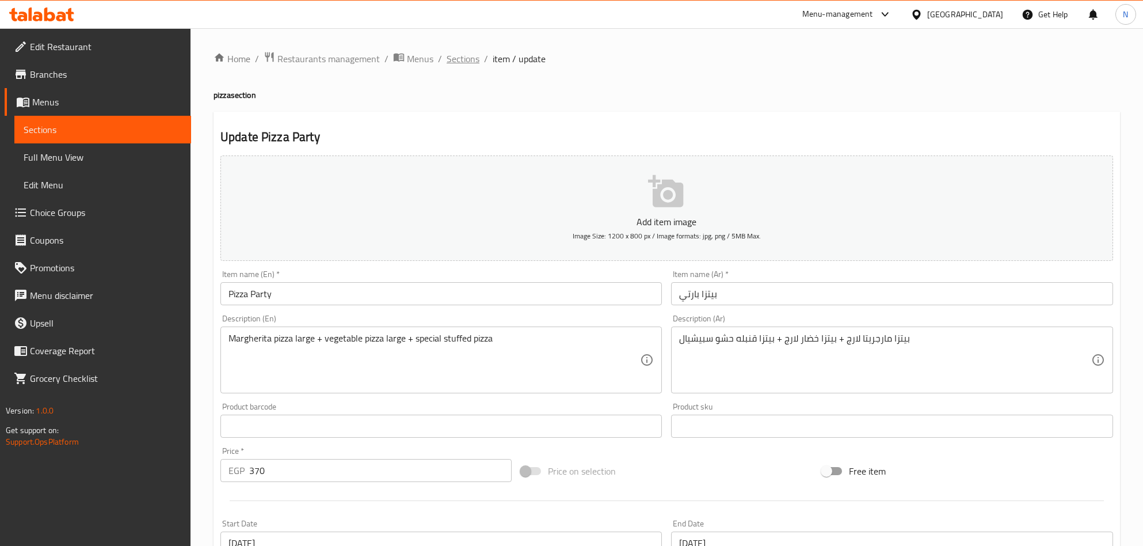
click at [468, 61] on span "Sections" at bounding box center [463, 59] width 33 height 14
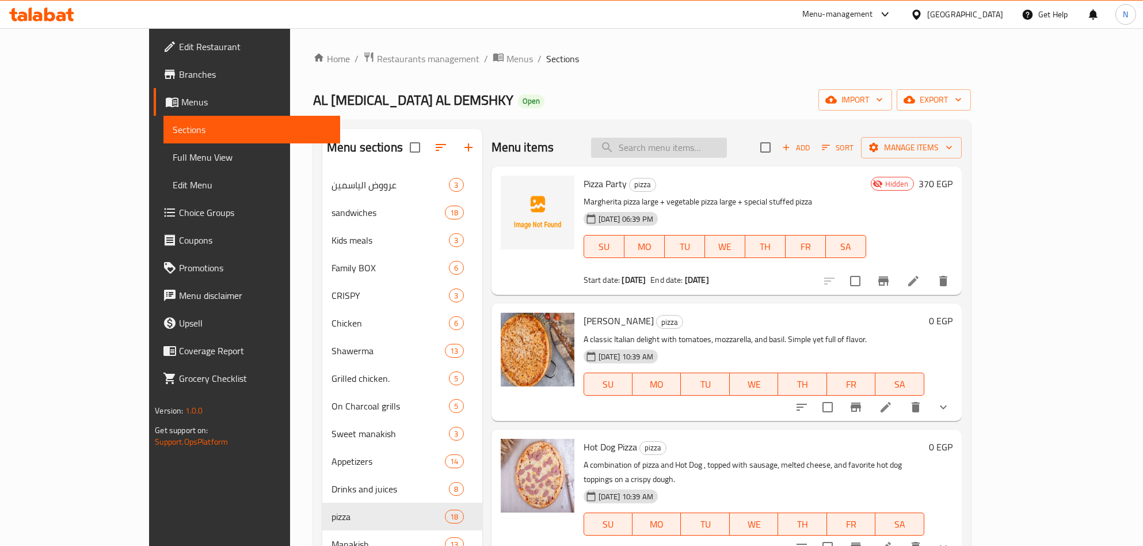
click at [727, 147] on input "search" at bounding box center [659, 148] width 136 height 20
paste input "شاورما عربي"
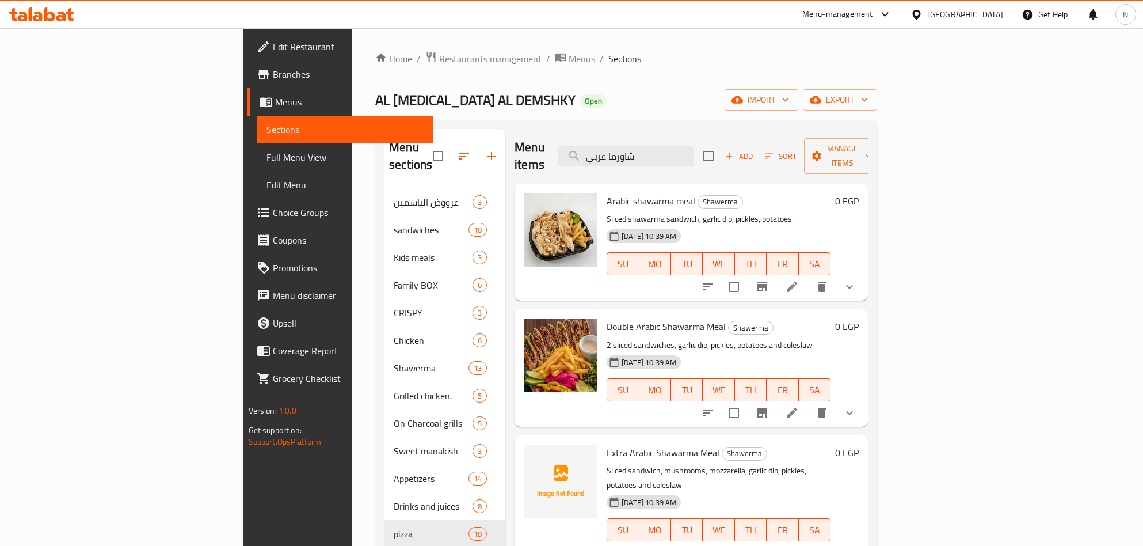
type input "شاورما عربي"
drag, startPoint x: 613, startPoint y: 185, endPoint x: 546, endPoint y: 189, distance: 66.9
click at [607, 192] on span "Arabic shawarma meal" at bounding box center [651, 200] width 89 height 17
copy span "Arabic shawarma"
